Goal: Task Accomplishment & Management: Manage account settings

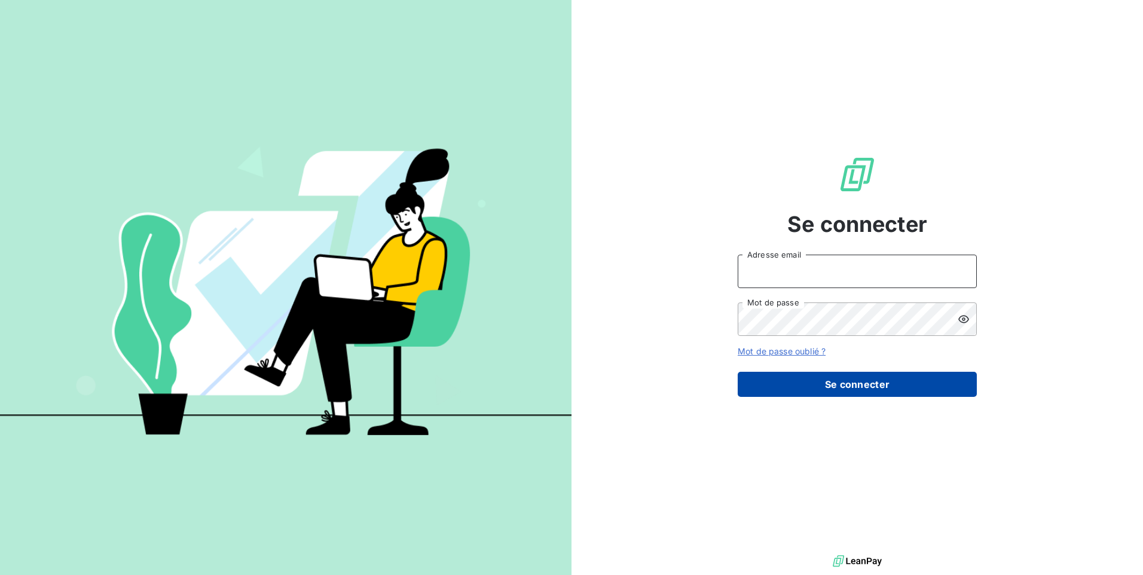
type input "[EMAIL_ADDRESS][DOMAIN_NAME]"
click at [811, 382] on button "Se connecter" at bounding box center [857, 384] width 239 height 25
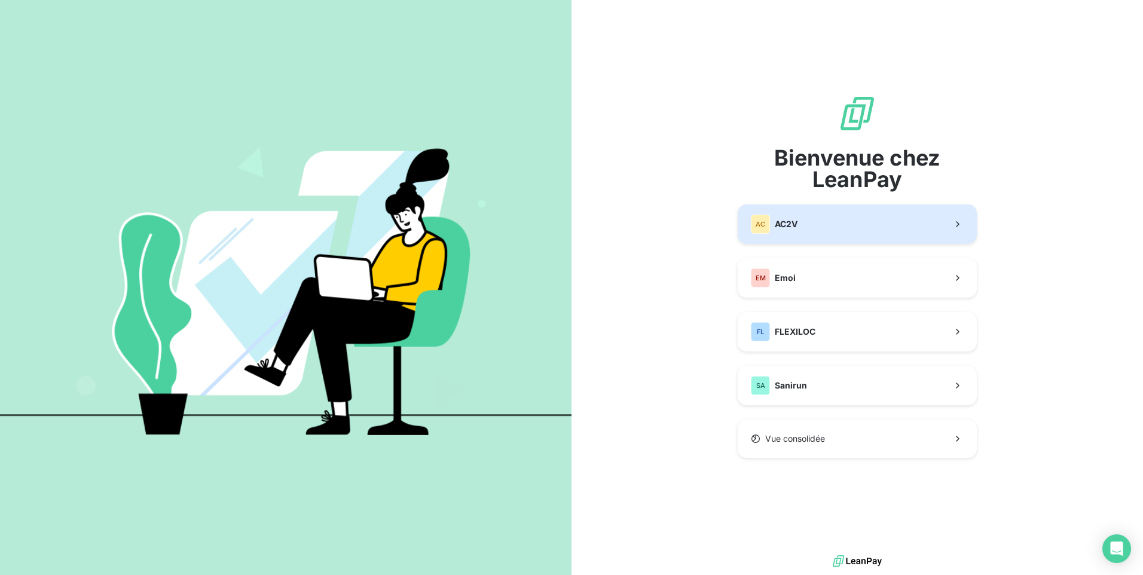
click at [780, 222] on span "AC2V" at bounding box center [786, 224] width 23 height 12
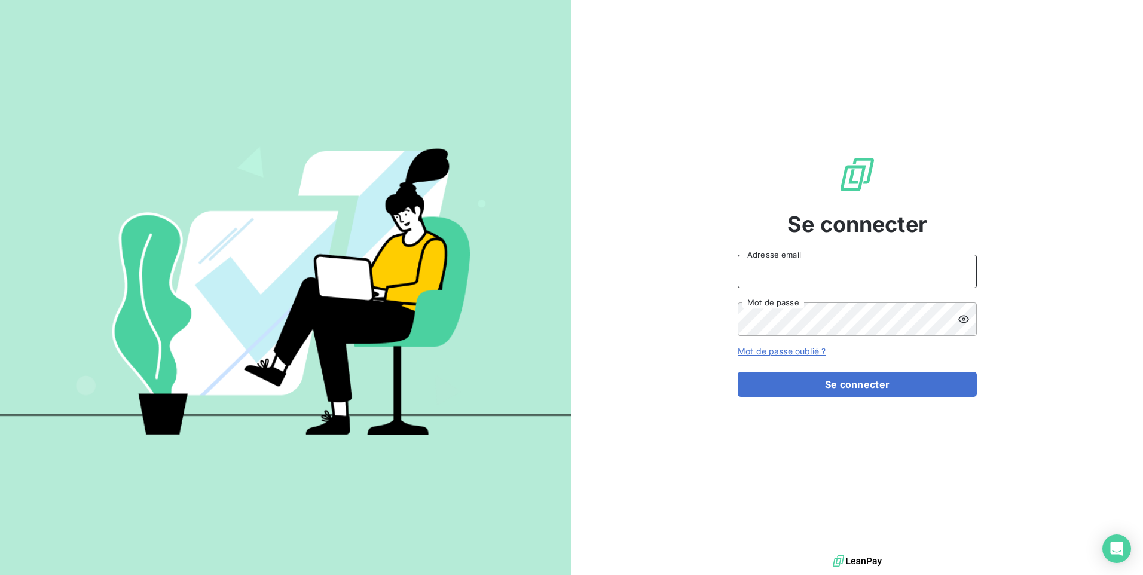
type input "[EMAIL_ADDRESS][DOMAIN_NAME]"
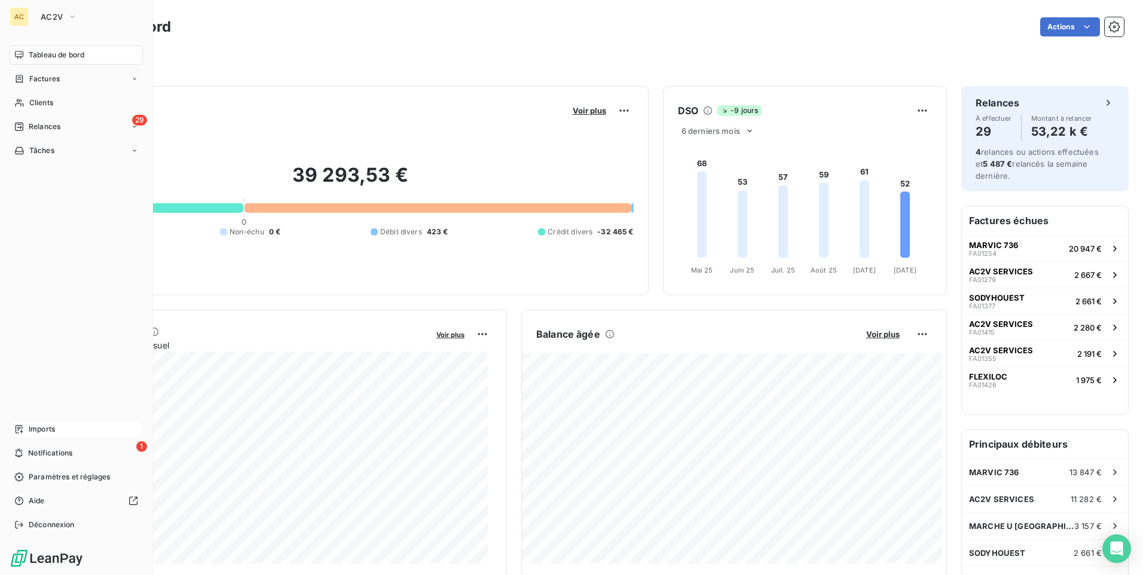
click at [51, 426] on div "Imports" at bounding box center [76, 429] width 133 height 19
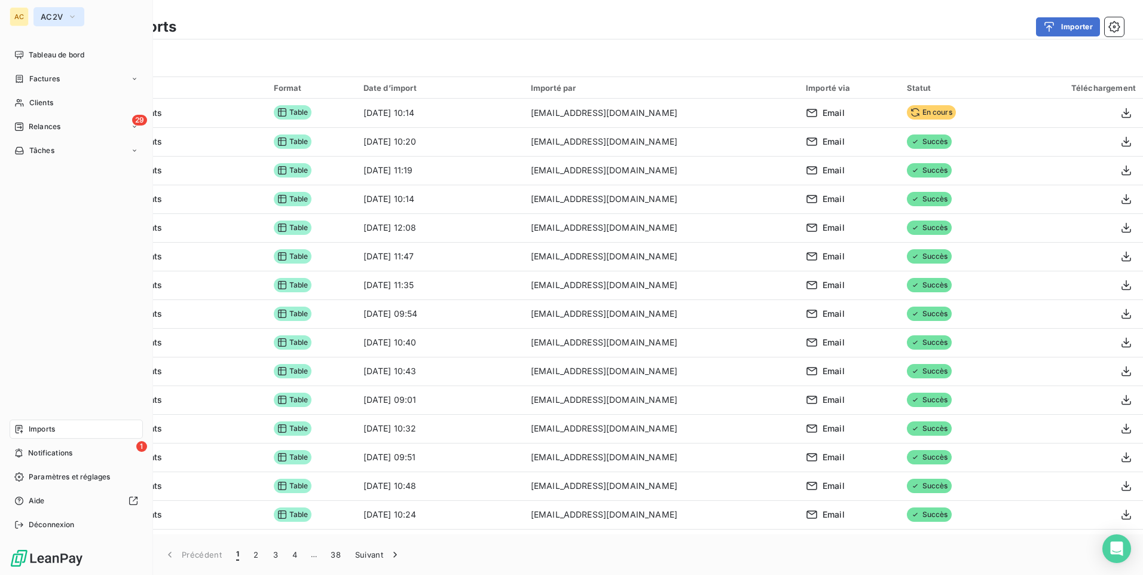
click at [68, 13] on icon "button" at bounding box center [73, 17] width 10 height 12
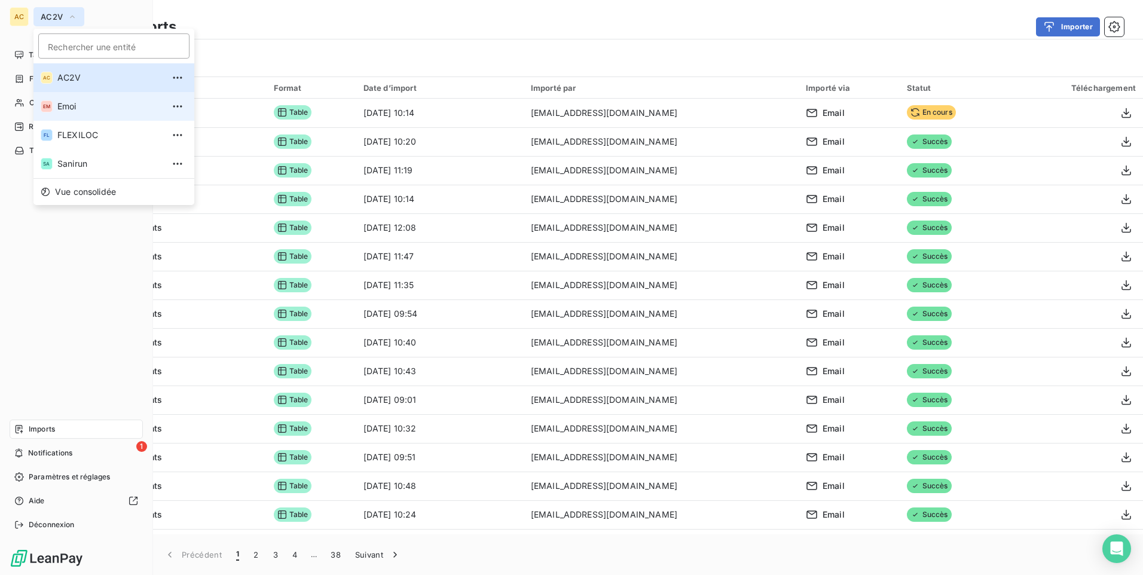
click at [65, 111] on span "Emoi" at bounding box center [110, 106] width 106 height 12
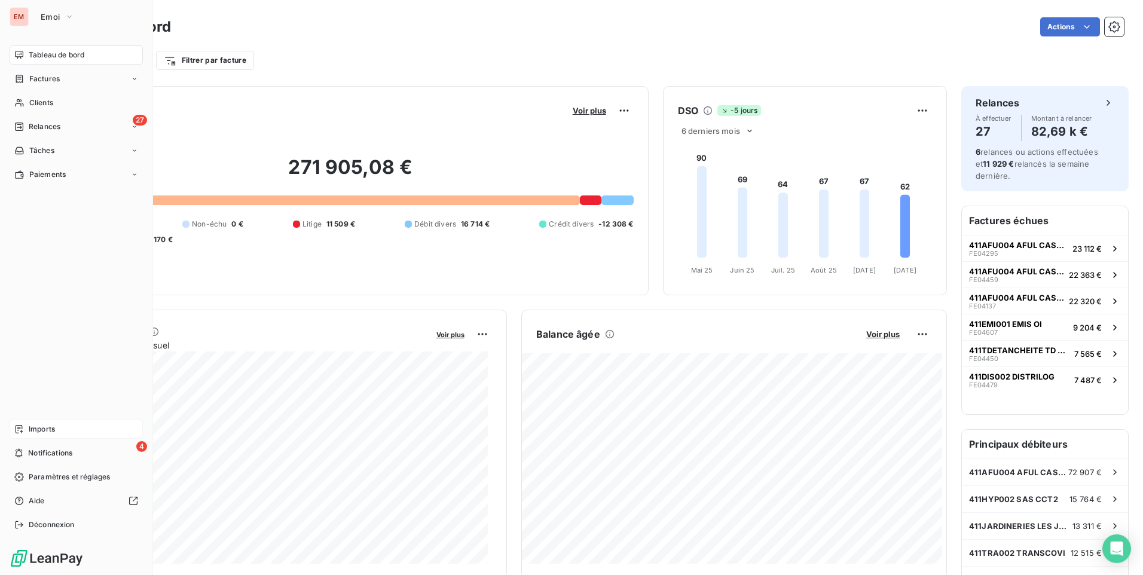
click at [51, 429] on span "Imports" at bounding box center [42, 429] width 26 height 11
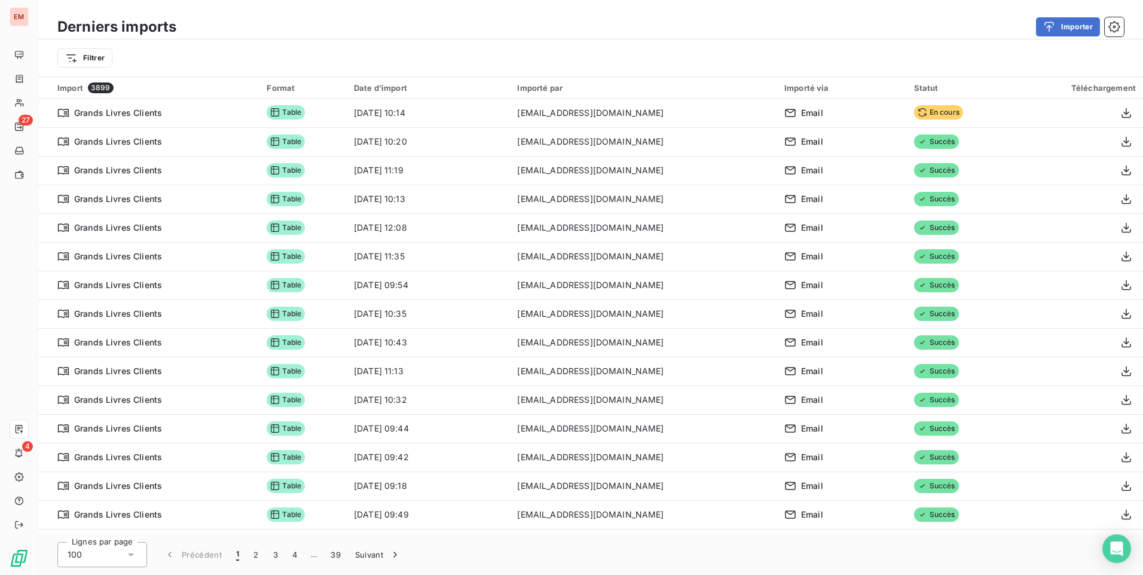
drag, startPoint x: 370, startPoint y: 44, endPoint x: 545, endPoint y: 15, distance: 177.7
click at [545, 15] on div "Derniers imports Importer" at bounding box center [590, 26] width 1105 height 25
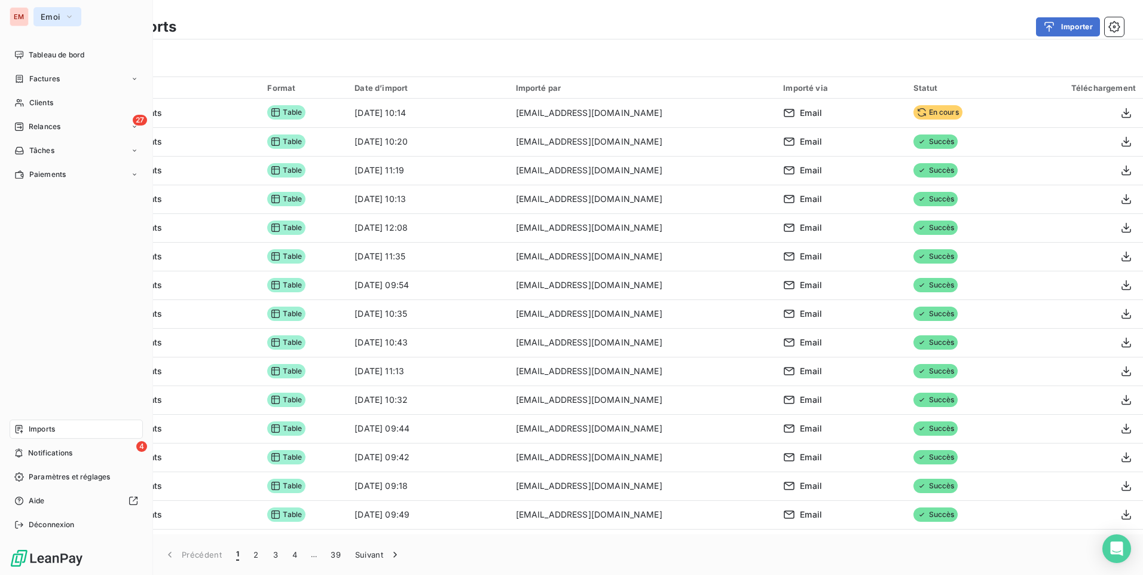
click at [51, 19] on span "Emoi" at bounding box center [50, 17] width 19 height 10
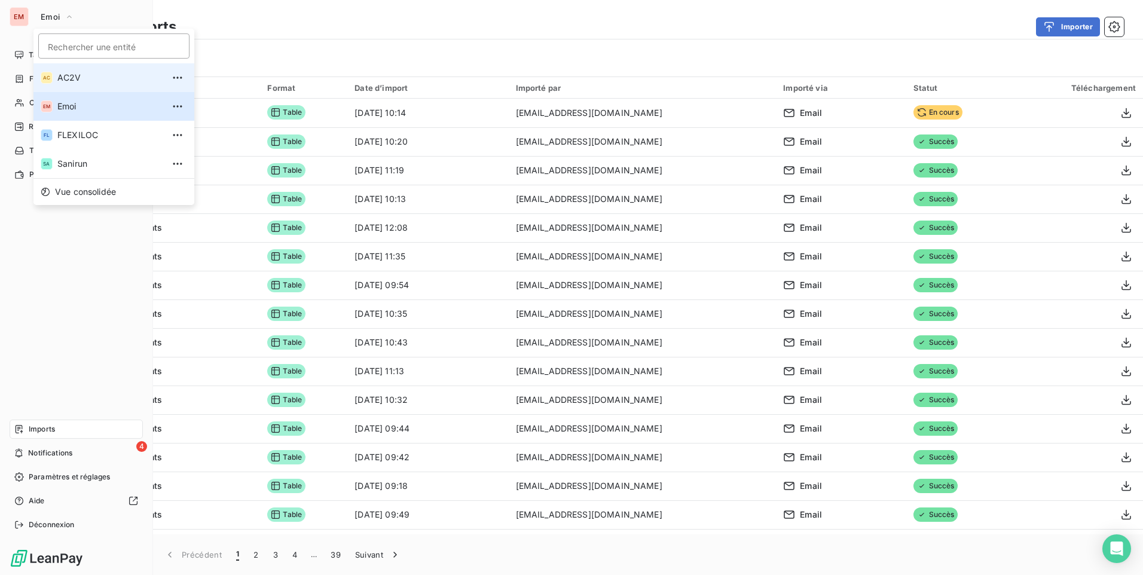
click at [59, 77] on span "AC2V" at bounding box center [110, 78] width 106 height 12
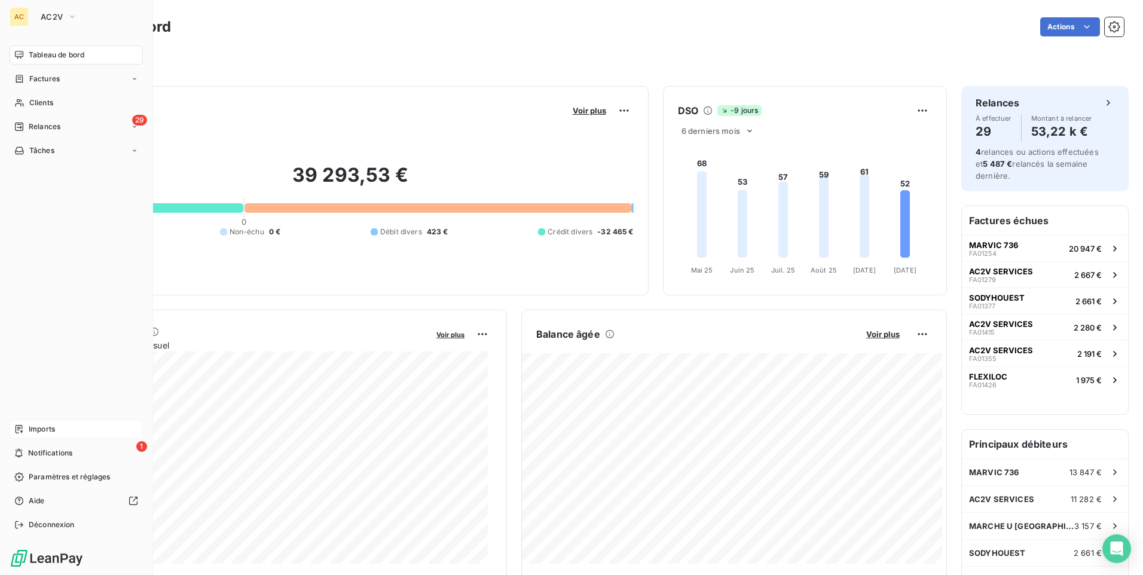
click at [47, 431] on span "Imports" at bounding box center [42, 429] width 26 height 11
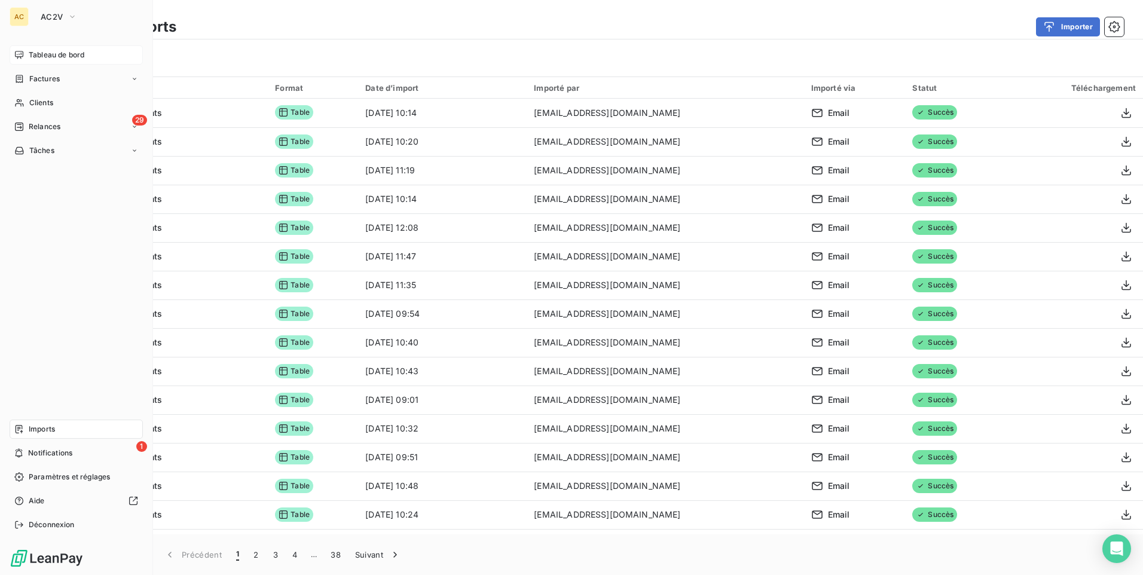
click at [44, 59] on span "Tableau de bord" at bounding box center [57, 55] width 56 height 11
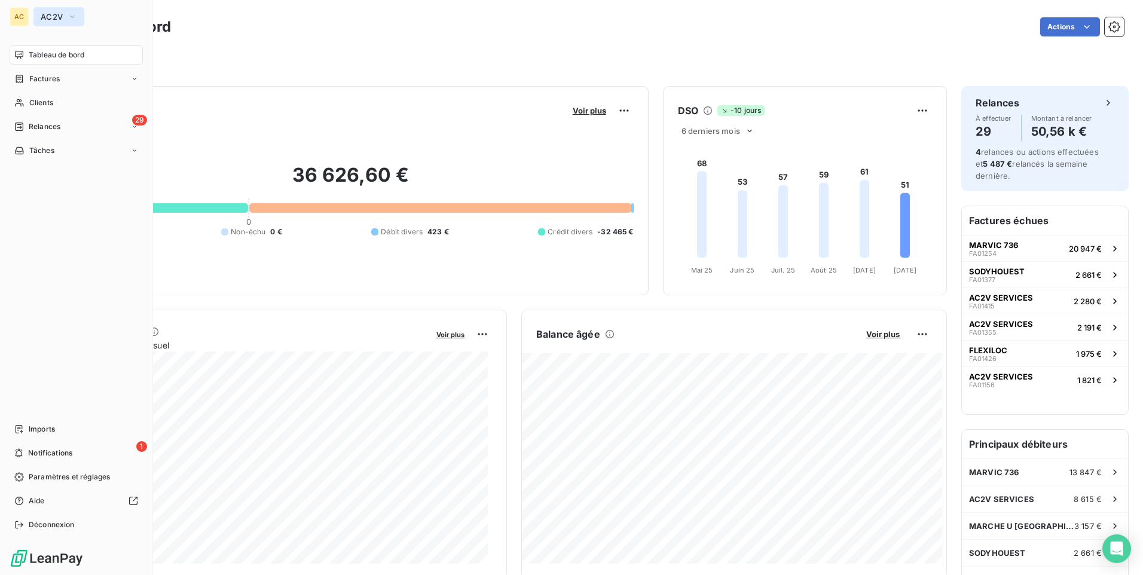
click at [60, 19] on span "AC2V" at bounding box center [52, 17] width 22 height 10
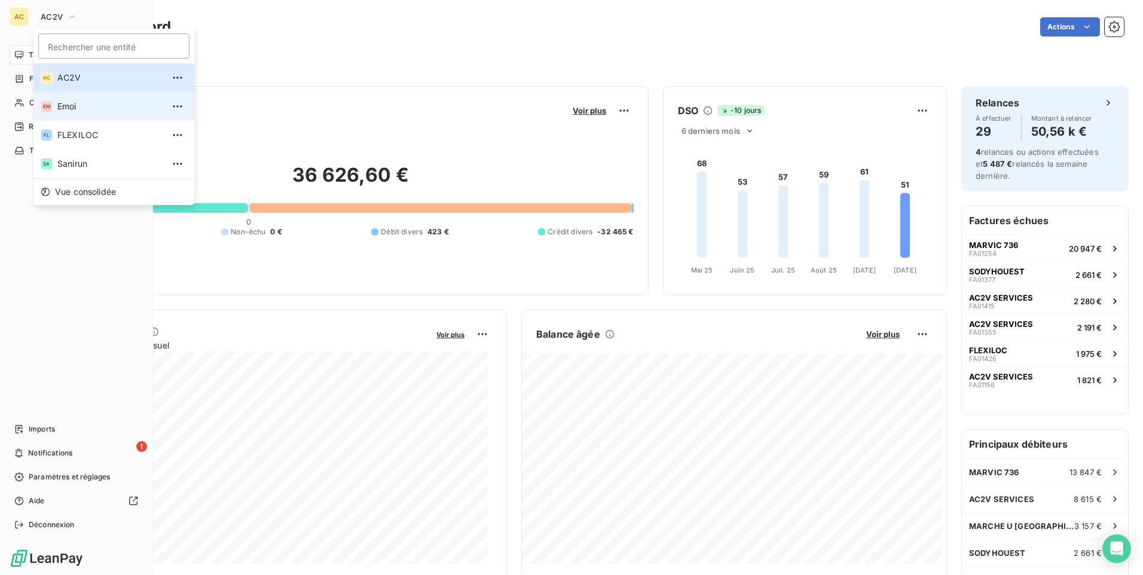
click at [86, 111] on span "Emoi" at bounding box center [110, 106] width 106 height 12
